Goal: Information Seeking & Learning: Understand process/instructions

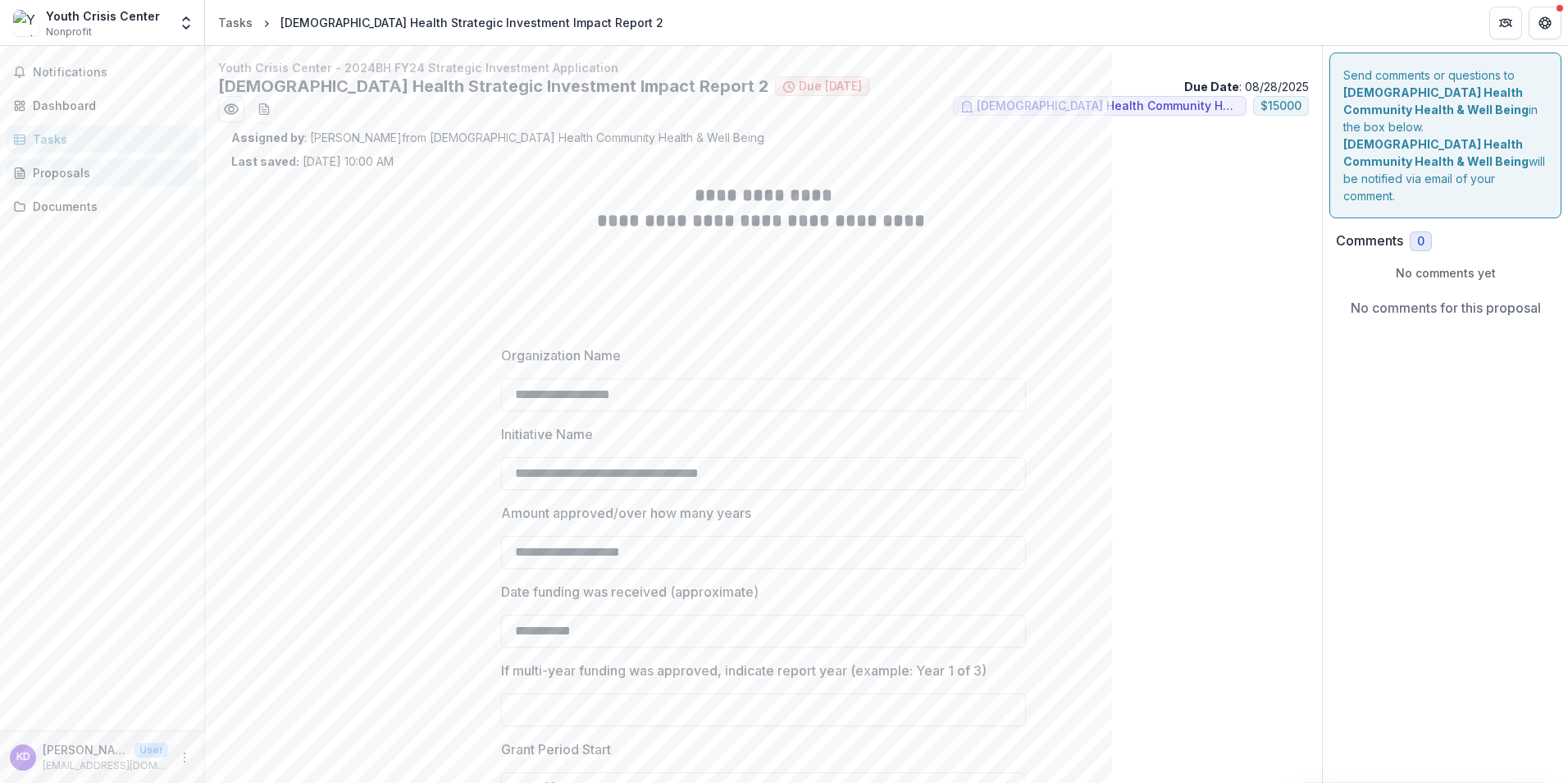
click at [52, 178] on div "Proposals" at bounding box center [109, 172] width 152 height 17
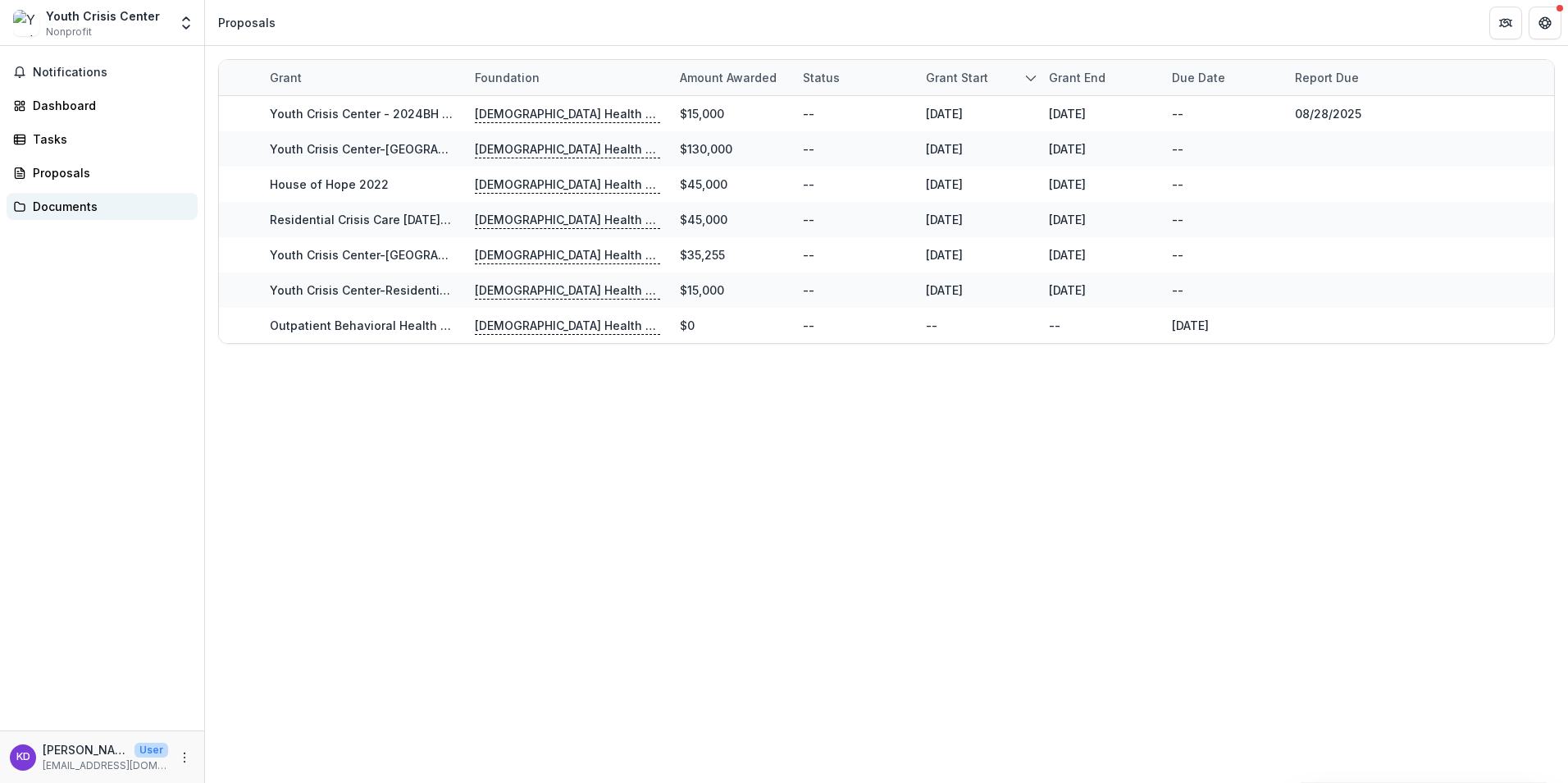
click at [52, 207] on div "Documents" at bounding box center [109, 206] width 152 height 17
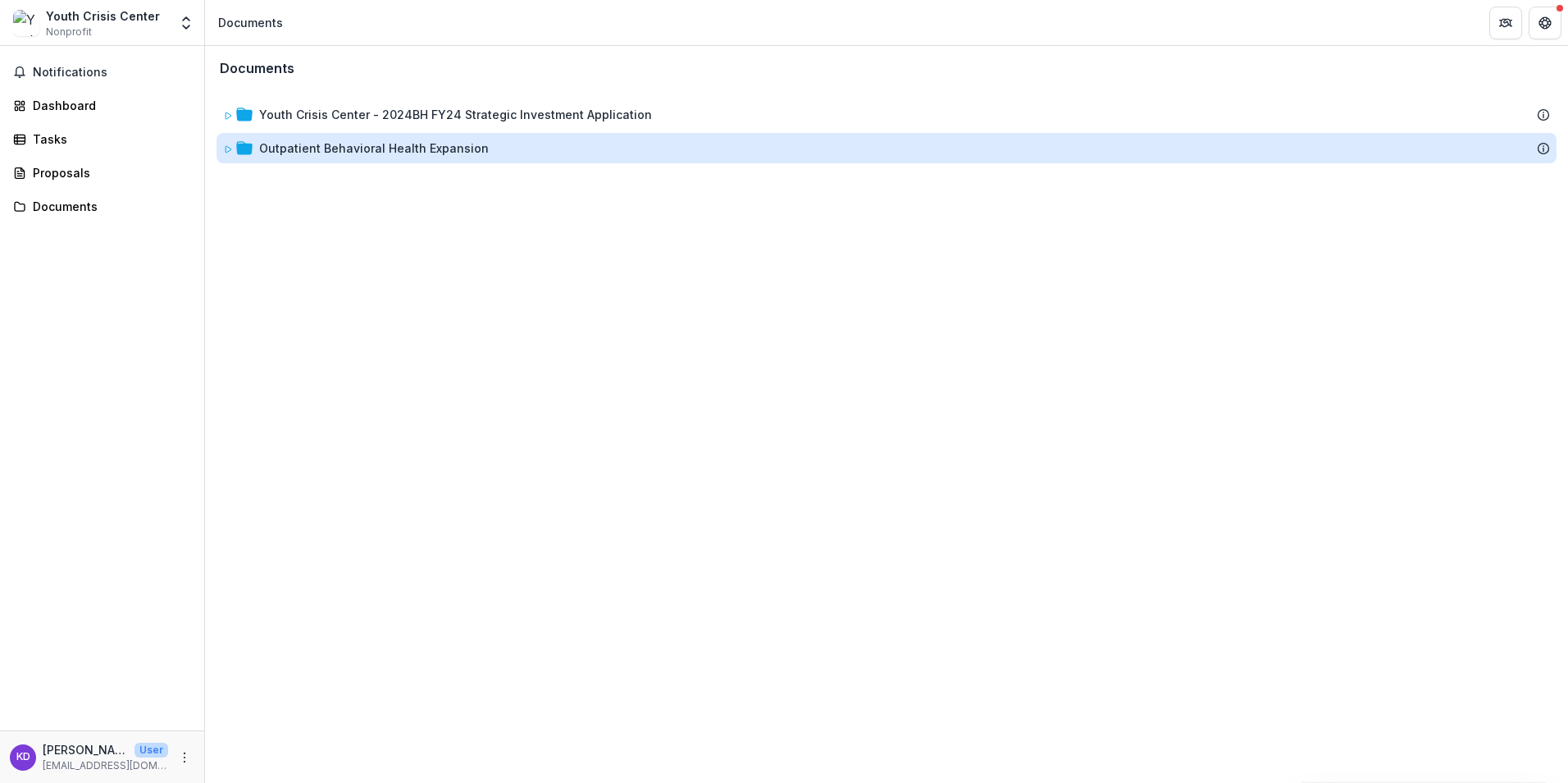
click at [351, 154] on div "Outpatient Behavioral Health Expansion" at bounding box center [374, 147] width 230 height 17
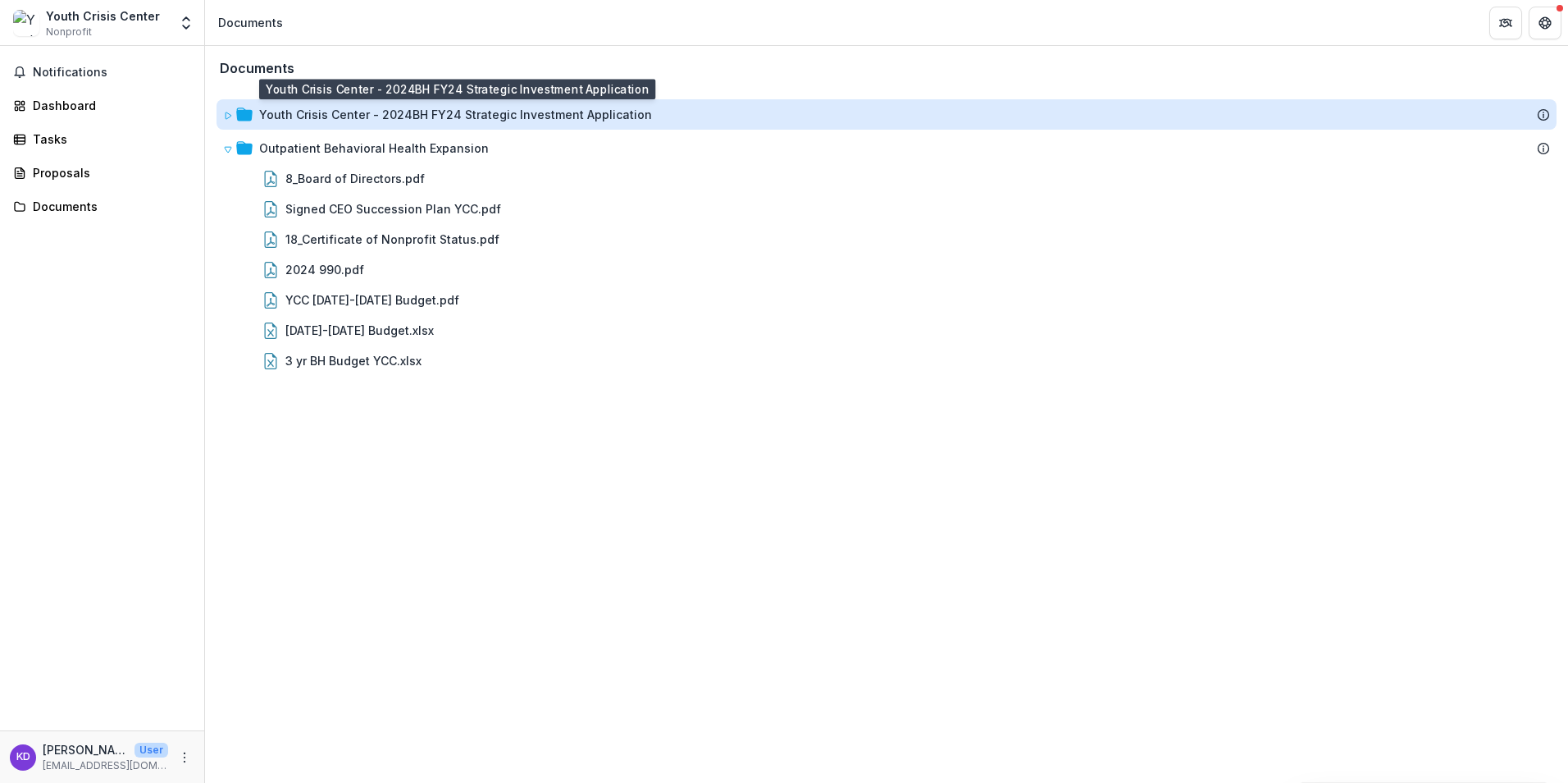
click at [351, 120] on div "Youth Crisis Center - 2024BH FY24 Strategic Investment Application" at bounding box center [456, 114] width 393 height 17
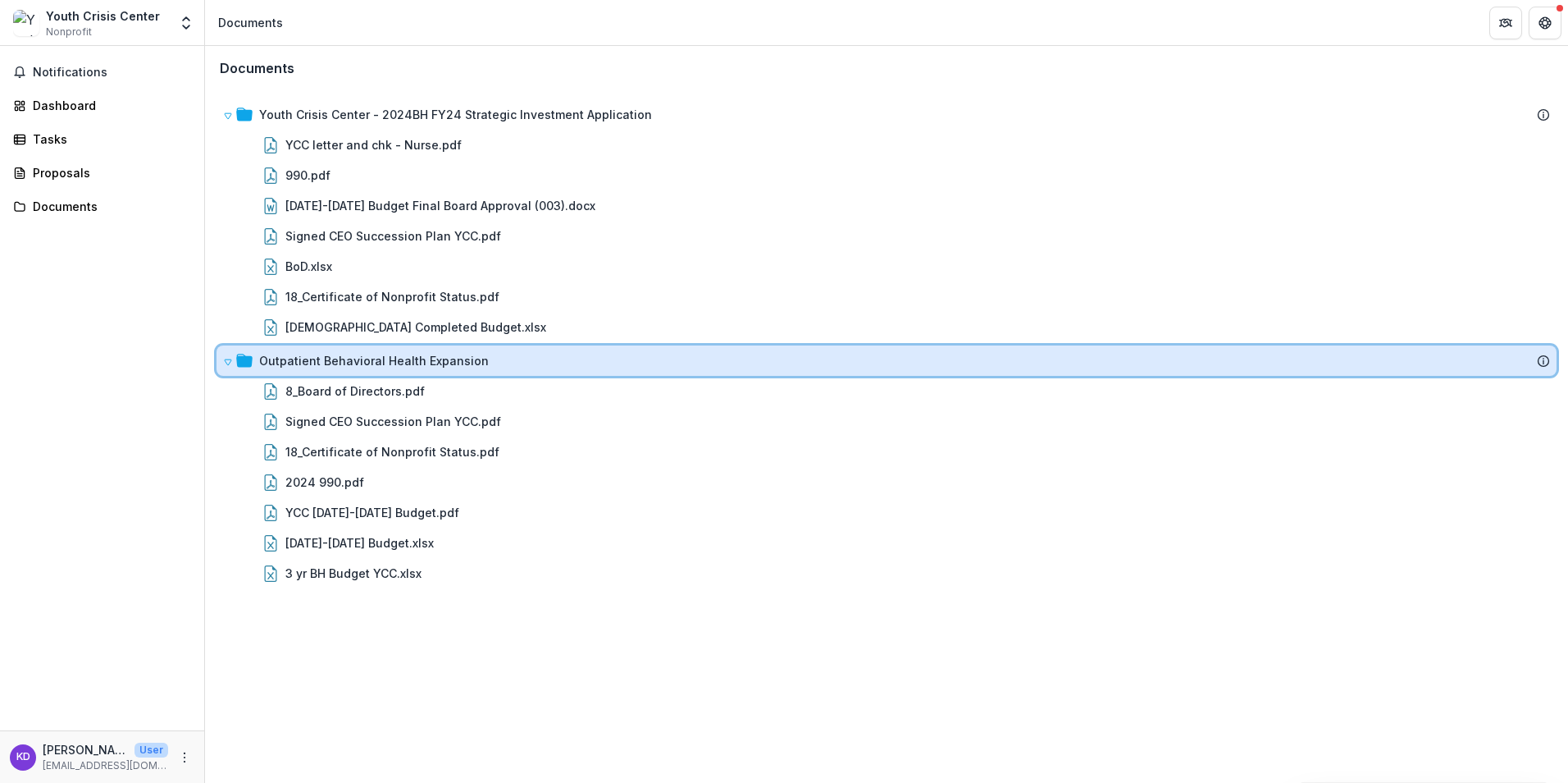
click at [243, 362] on icon at bounding box center [244, 360] width 16 height 13
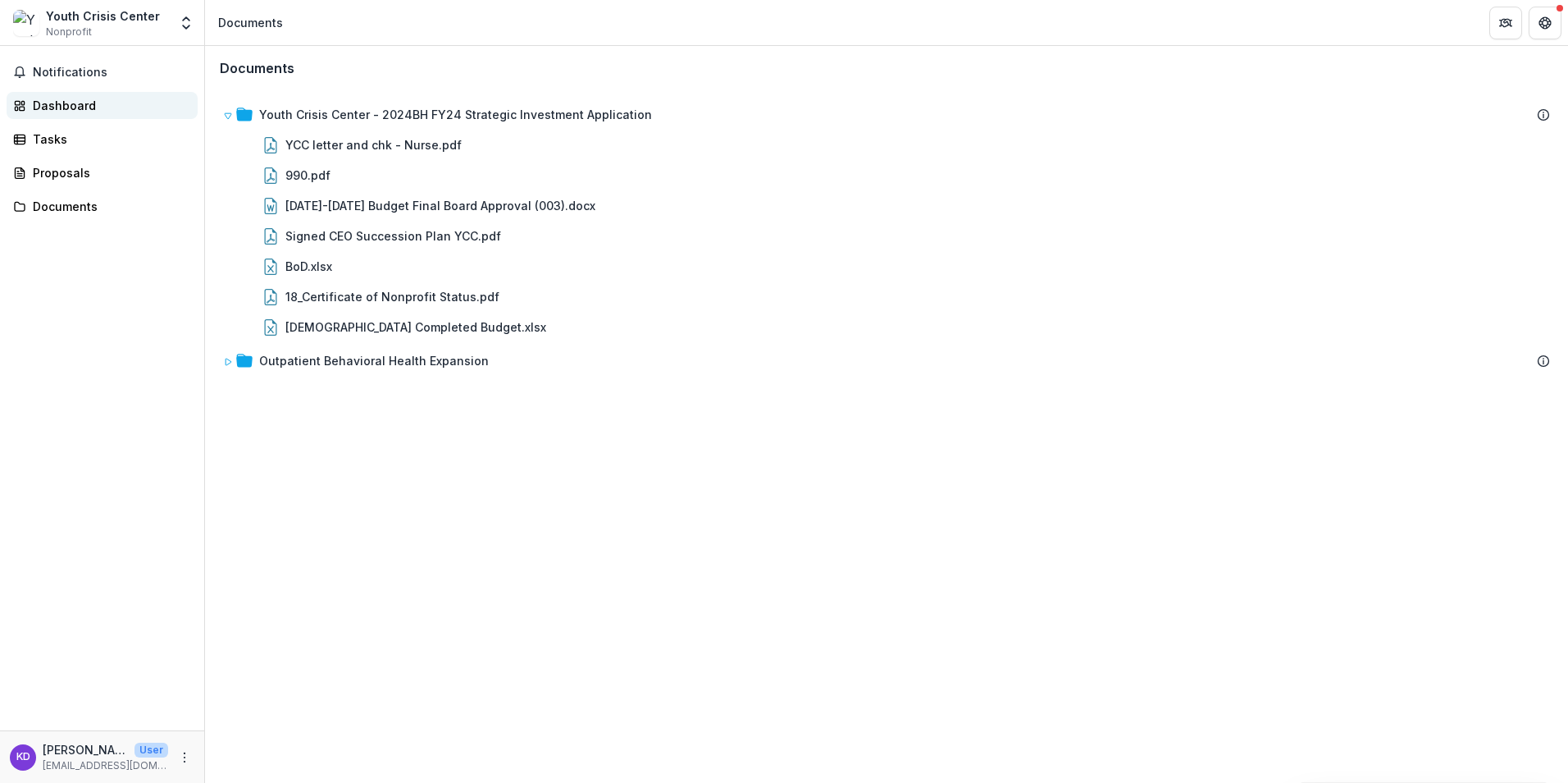
click at [57, 108] on div "Dashboard" at bounding box center [109, 105] width 152 height 17
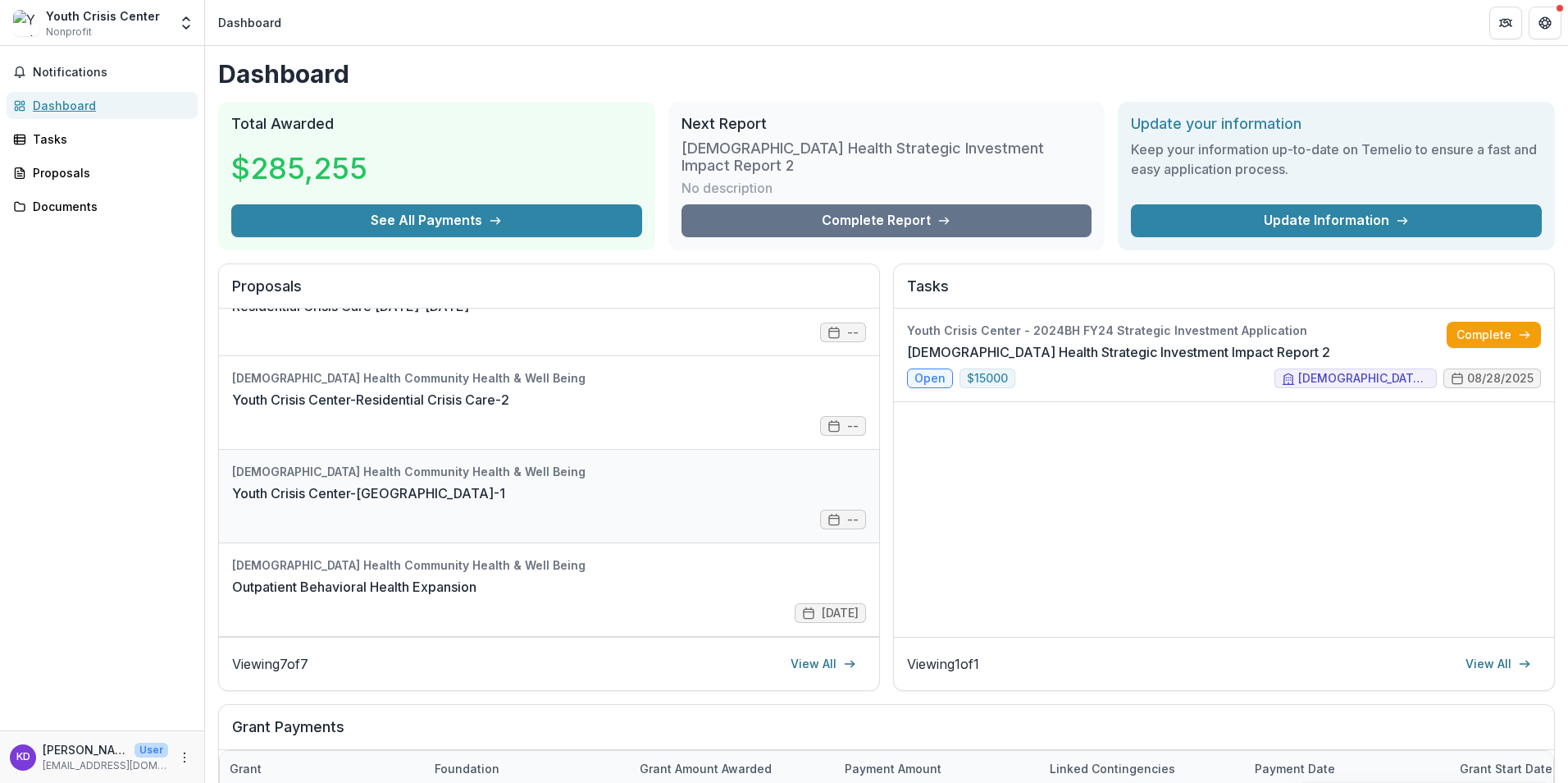
scroll to position [82, 0]
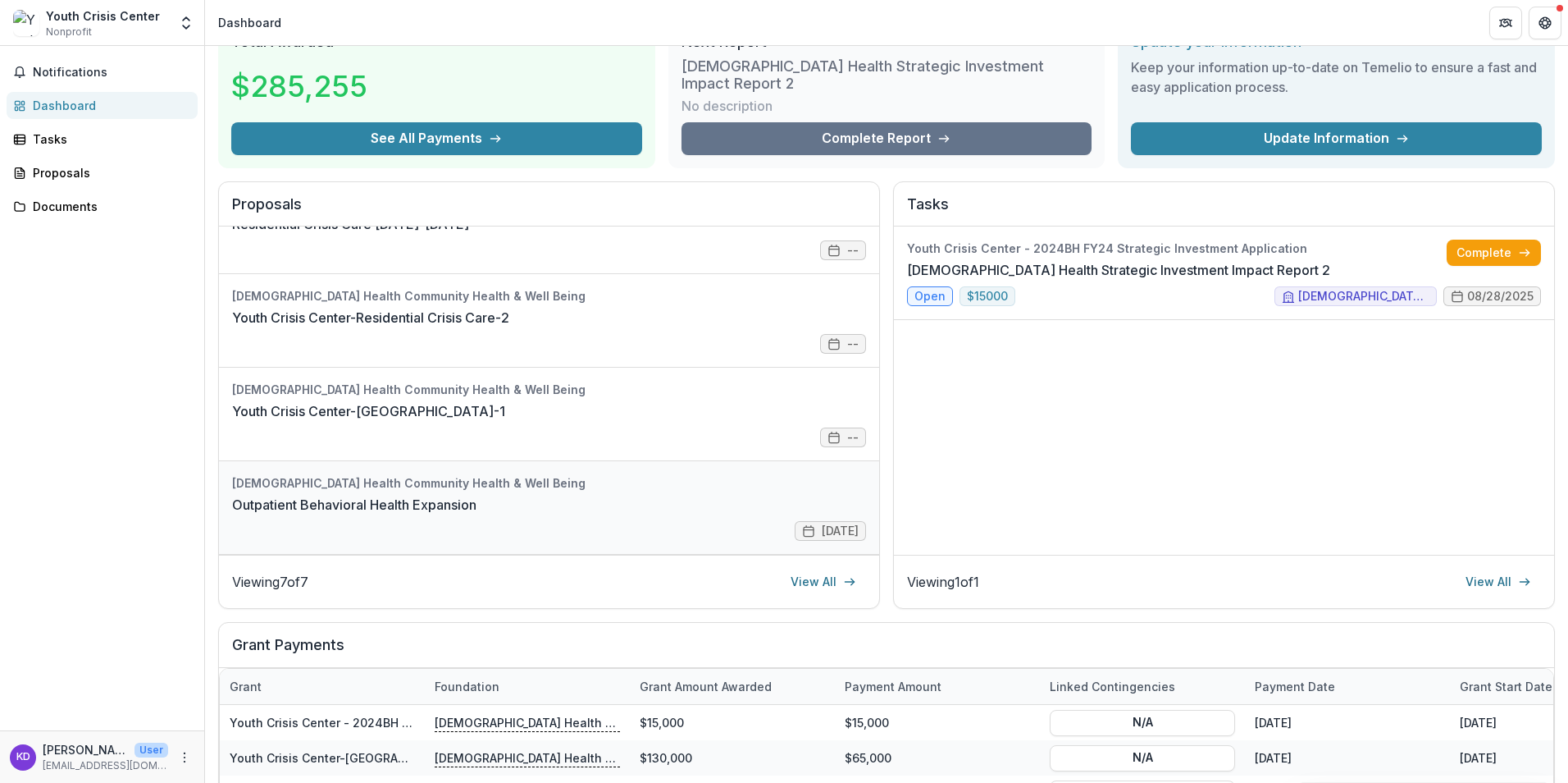
click at [477, 515] on link "Outpatient Behavioral Health Expansion" at bounding box center [354, 505] width 244 height 20
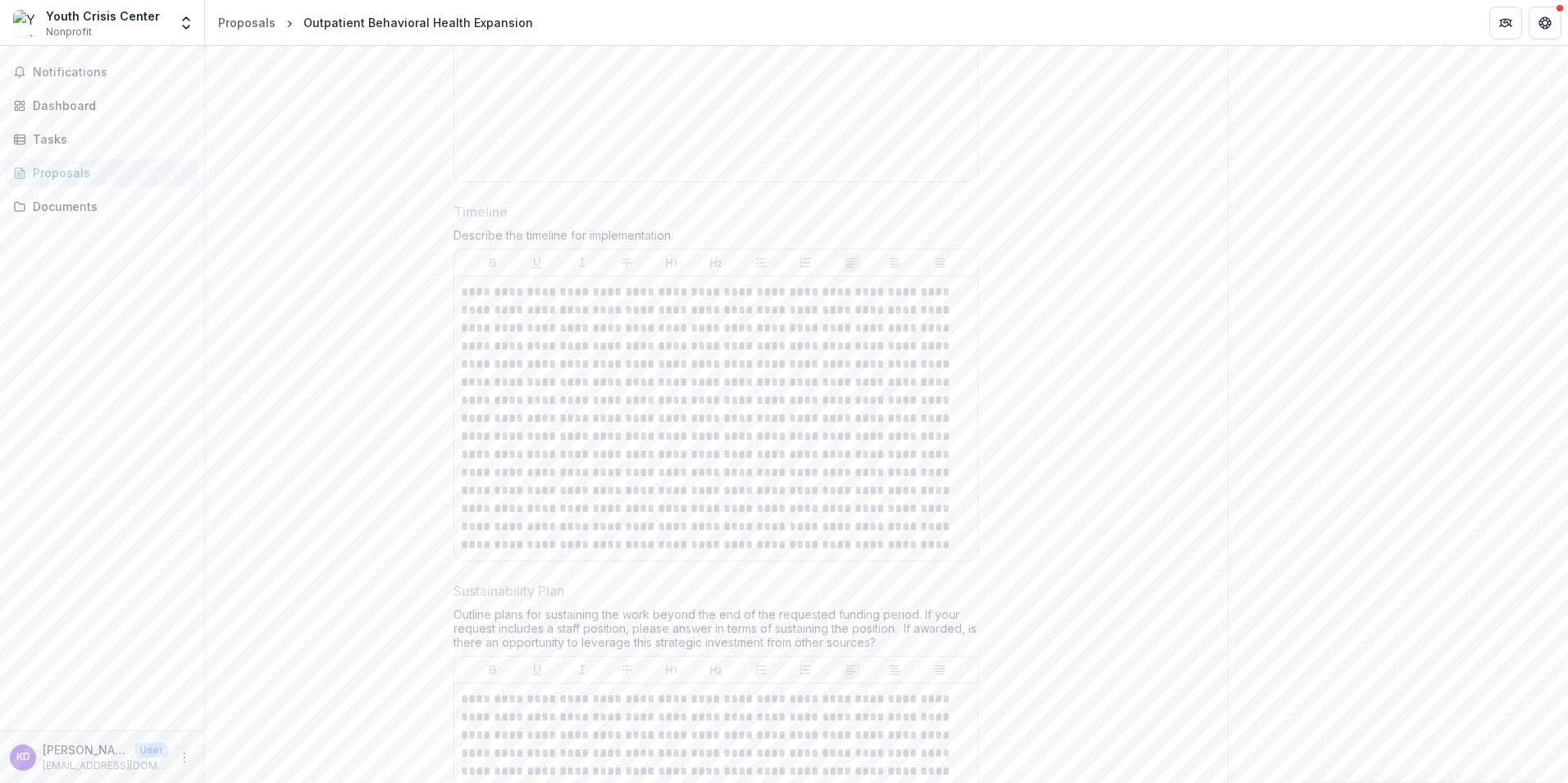
scroll to position [11324, 0]
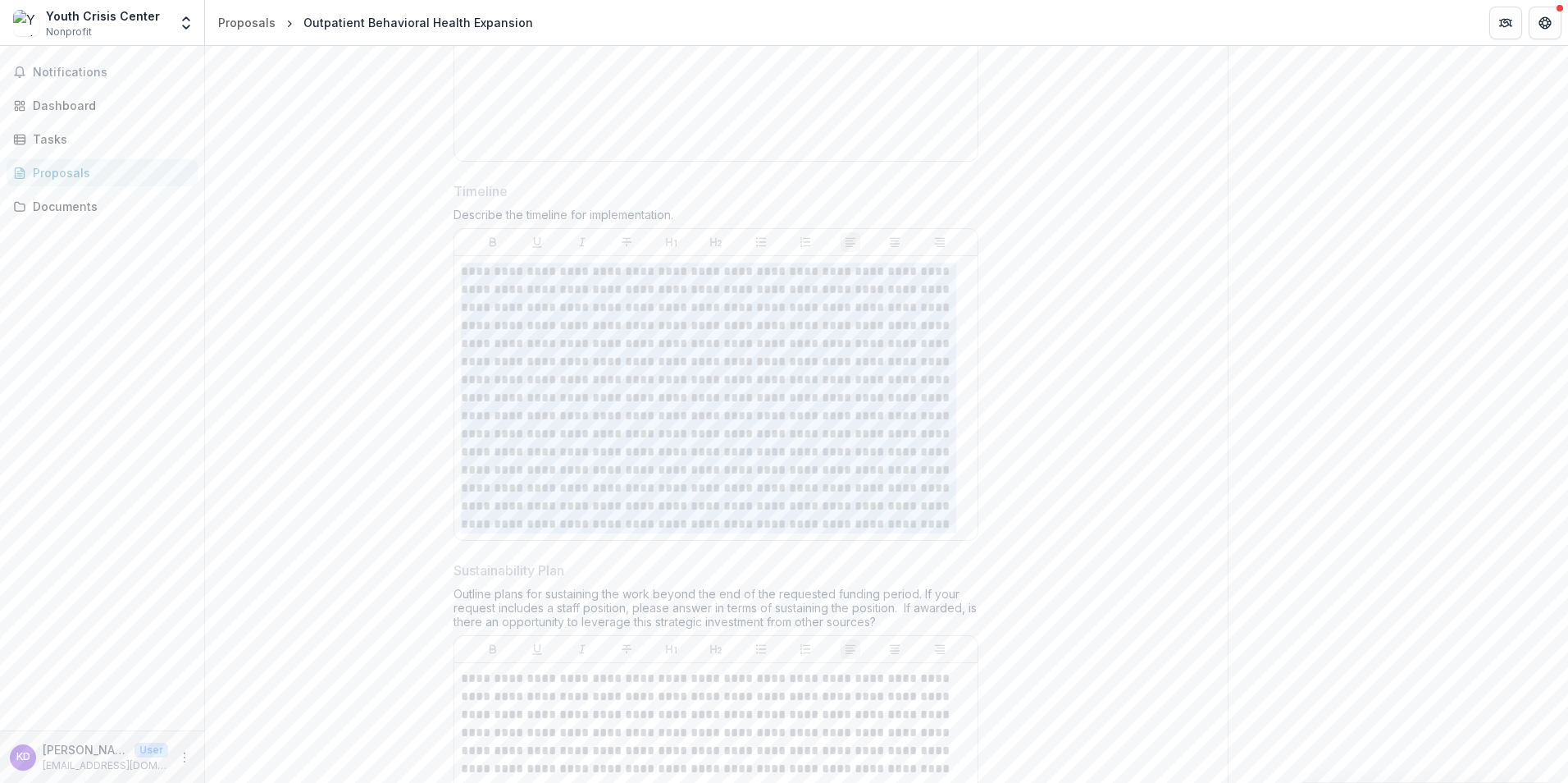
drag, startPoint x: 585, startPoint y: 632, endPoint x: 454, endPoint y: 340, distance: 320.0
click at [455, 340] on div at bounding box center [716, 384] width 523 height 311
drag, startPoint x: 454, startPoint y: 340, endPoint x: 519, endPoint y: 400, distance: 88.5
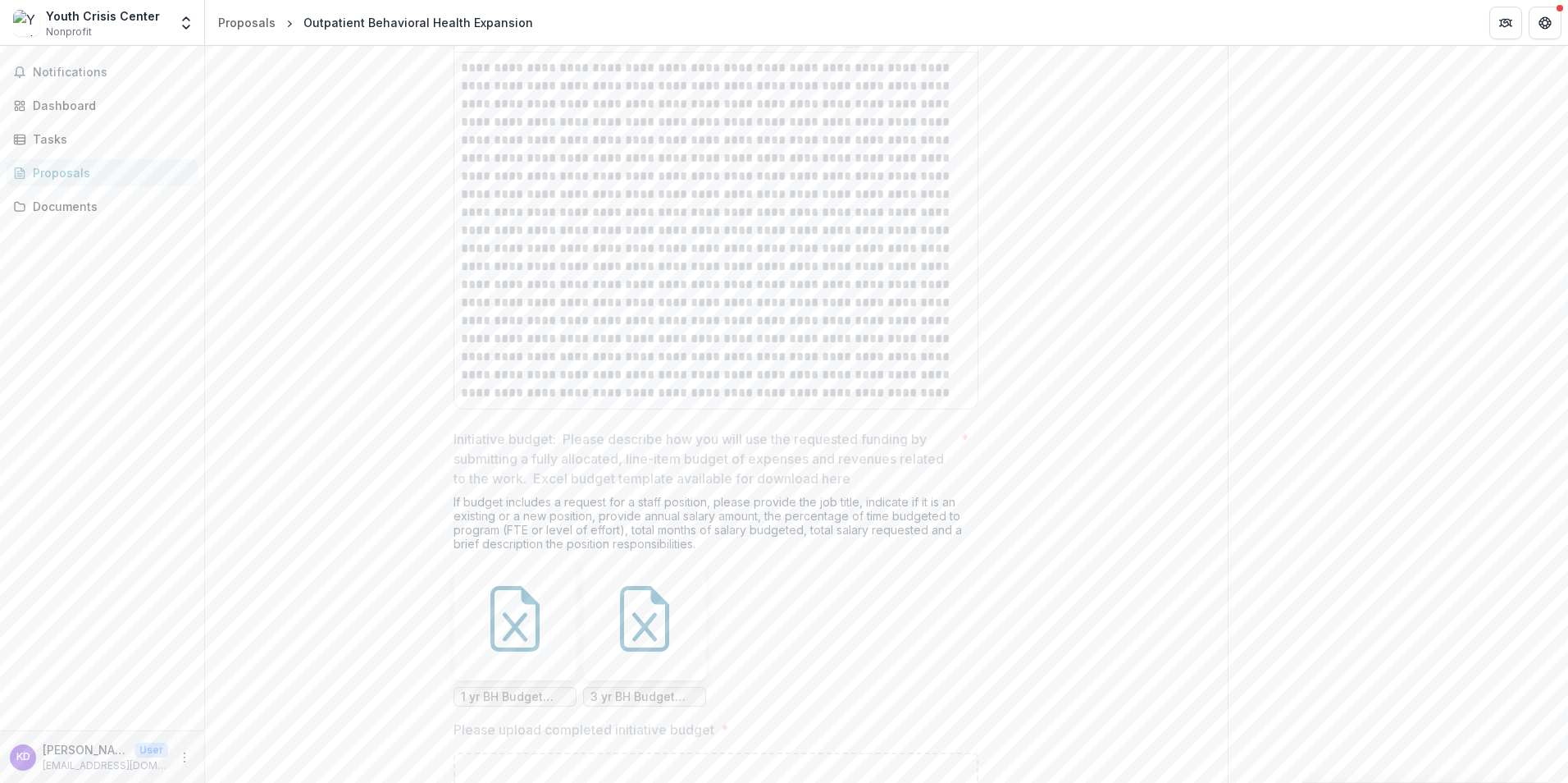
scroll to position [11928, 0]
drag, startPoint x: 464, startPoint y: 472, endPoint x: 913, endPoint y: 524, distance: 452.0
click at [913, 423] on div "Sustainability Plan Outline plans for sustaining the work beyond the end of the…" at bounding box center [716, 189] width 525 height 466
drag, startPoint x: 913, startPoint y: 524, endPoint x: 455, endPoint y: 451, distance: 463.8
click at [455, 416] on div at bounding box center [716, 236] width 523 height 356
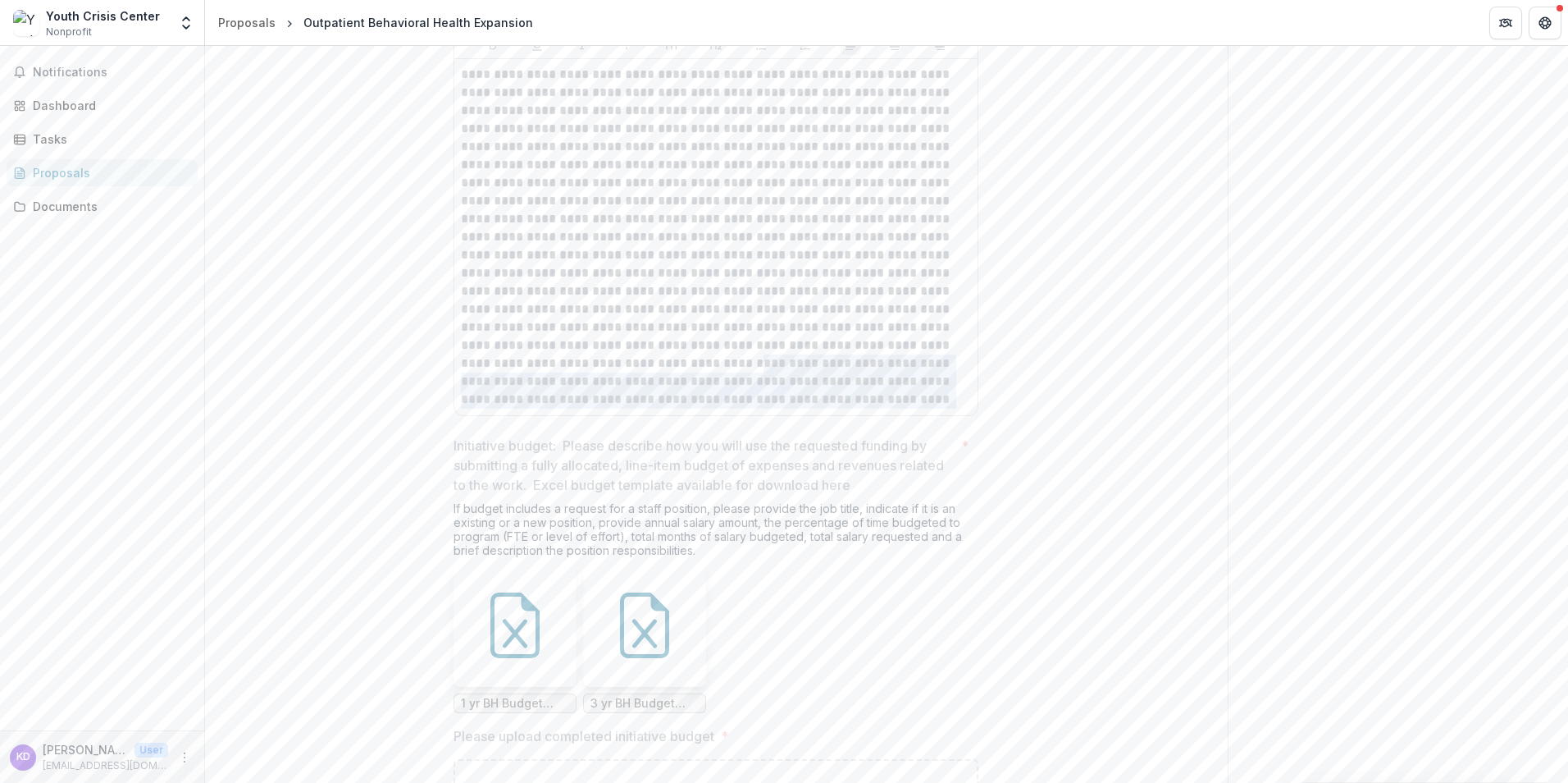
click at [461, 408] on p at bounding box center [716, 237] width 510 height 343
drag, startPoint x: 461, startPoint y: 471, endPoint x: 659, endPoint y: 497, distance: 199.7
click at [669, 408] on p at bounding box center [716, 237] width 510 height 343
drag, startPoint x: 659, startPoint y: 497, endPoint x: 534, endPoint y: 479, distance: 126.3
click at [595, 408] on p at bounding box center [716, 237] width 510 height 343
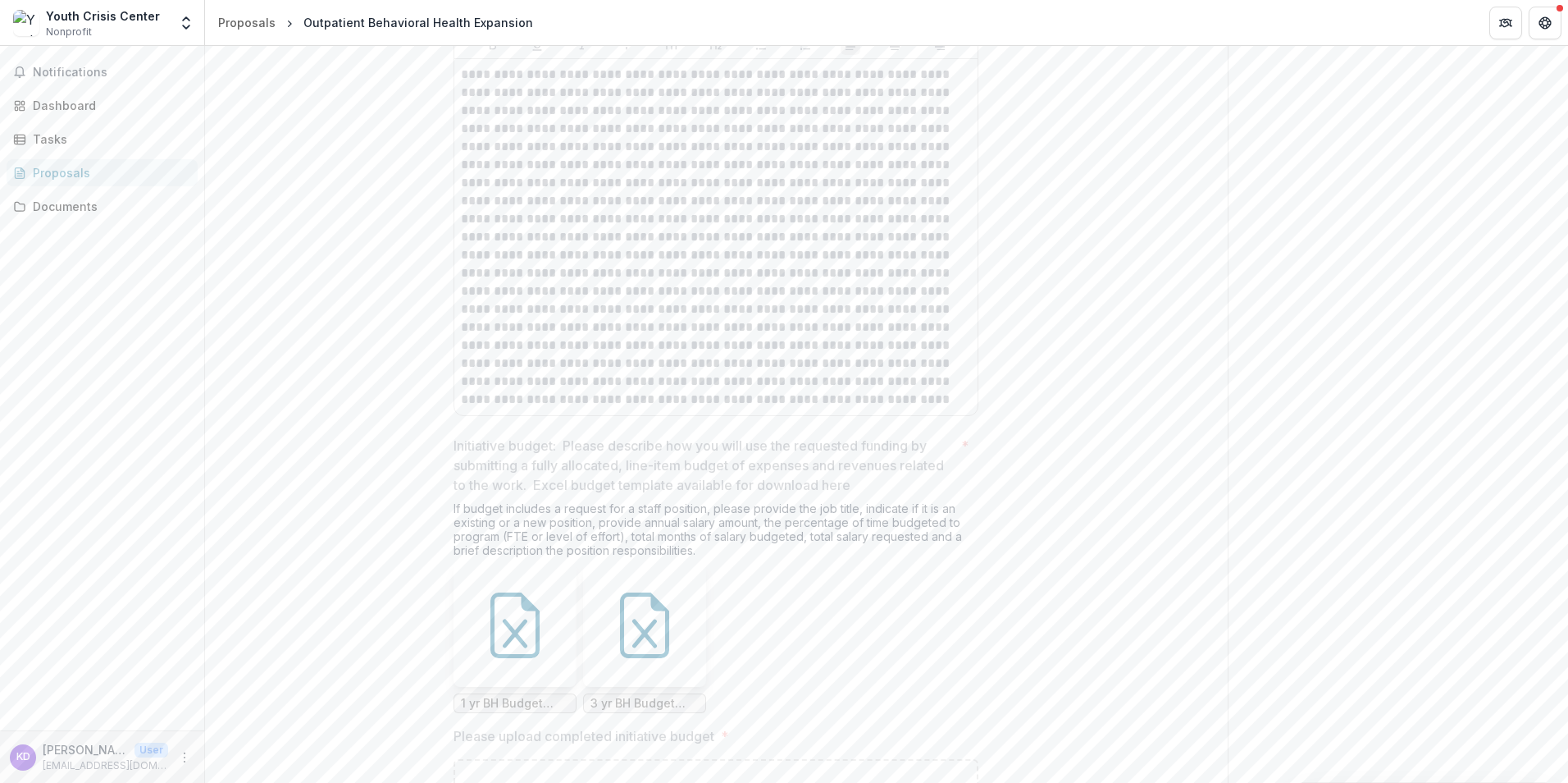
drag, startPoint x: 459, startPoint y: 466, endPoint x: 666, endPoint y: 499, distance: 209.6
click at [666, 408] on p at bounding box center [716, 237] width 510 height 343
drag, startPoint x: 905, startPoint y: 507, endPoint x: 430, endPoint y: 465, distance: 476.9
drag, startPoint x: 430, startPoint y: 465, endPoint x: 511, endPoint y: 484, distance: 83.2
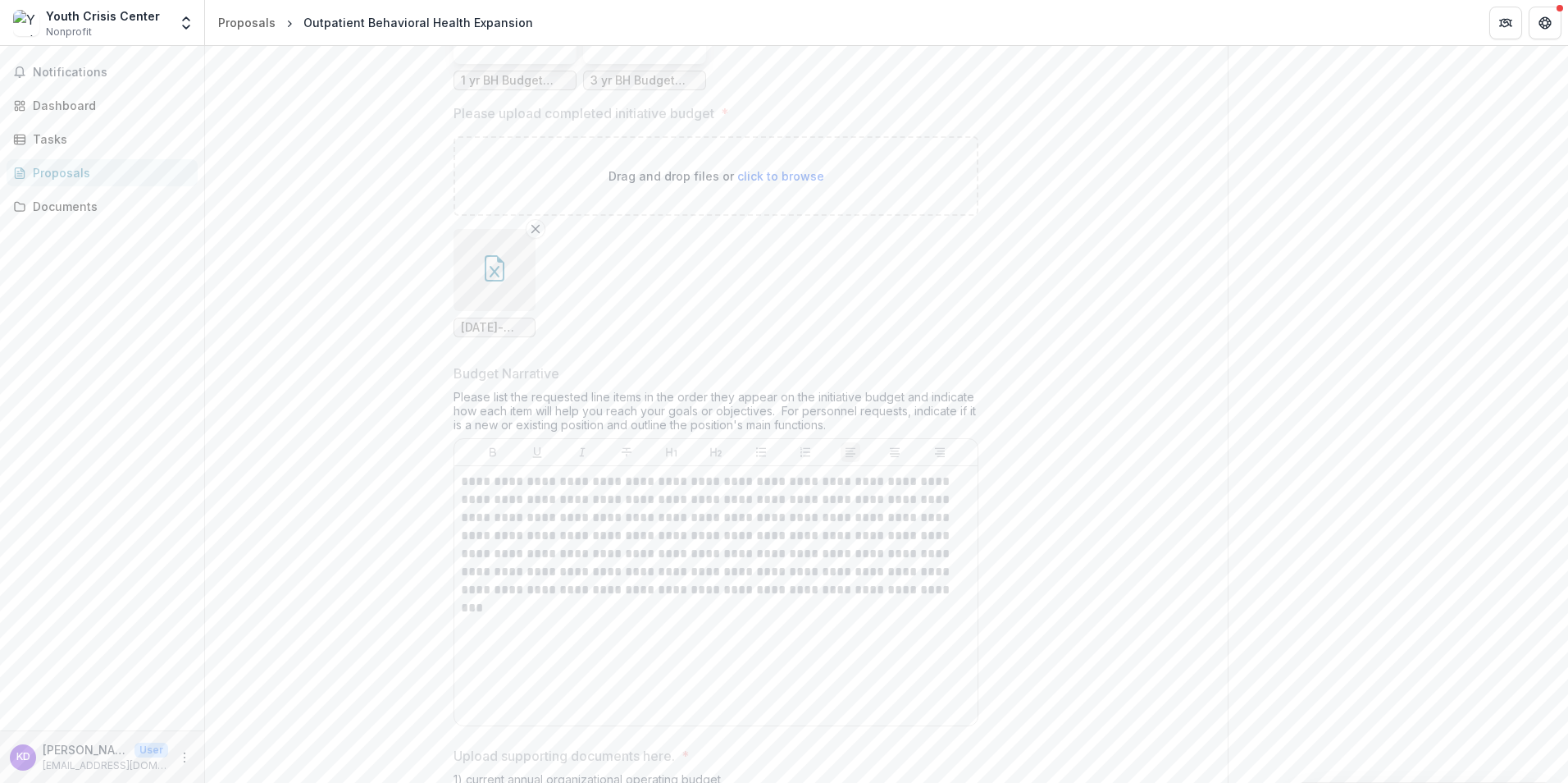
scroll to position [12748, 0]
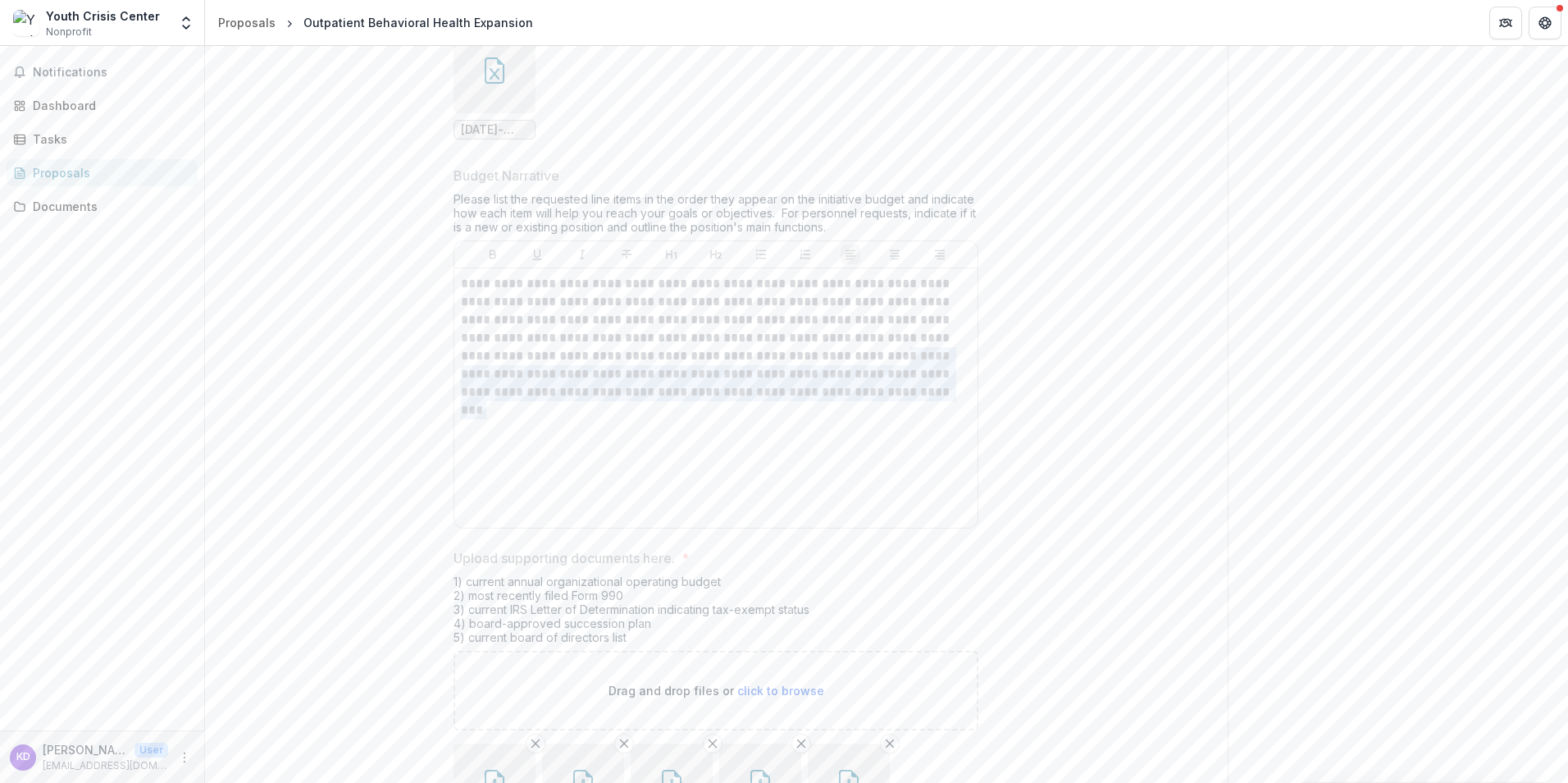
drag, startPoint x: 835, startPoint y: 512, endPoint x: 743, endPoint y: 458, distance: 106.7
click at [743, 458] on div "**********" at bounding box center [716, 398] width 510 height 246
drag, startPoint x: 743, startPoint y: 458, endPoint x: 869, endPoint y: 514, distance: 137.9
click at [869, 514] on div "**********" at bounding box center [716, 398] width 510 height 246
click at [622, 401] on p "**********" at bounding box center [716, 338] width 510 height 127
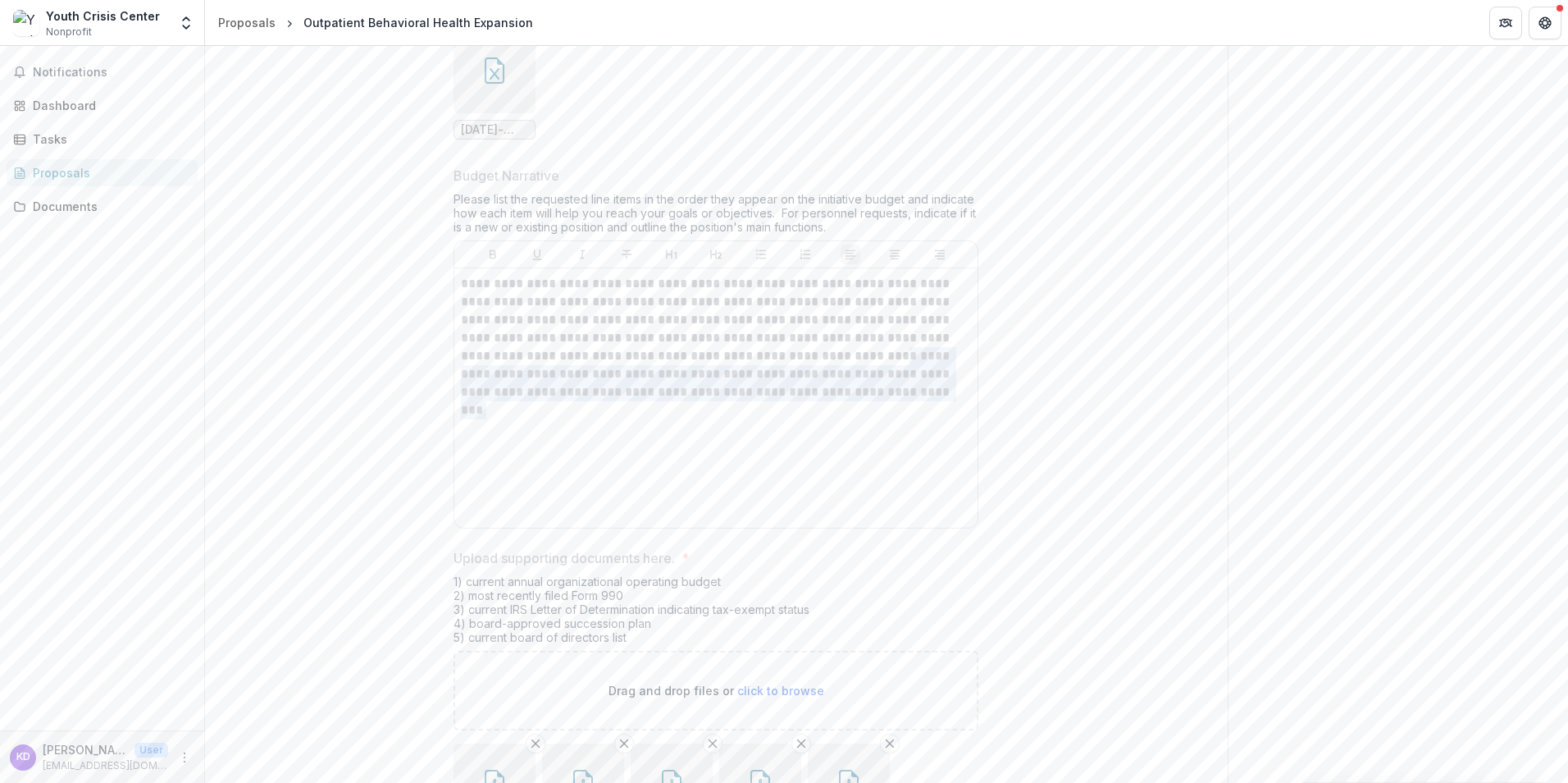
click at [472, 395] on p "**********" at bounding box center [716, 338] width 510 height 127
drag, startPoint x: 459, startPoint y: 392, endPoint x: 418, endPoint y: 367, distance: 48.0
drag, startPoint x: 418, startPoint y: 367, endPoint x: 571, endPoint y: 443, distance: 170.8
